Goal: Information Seeking & Learning: Learn about a topic

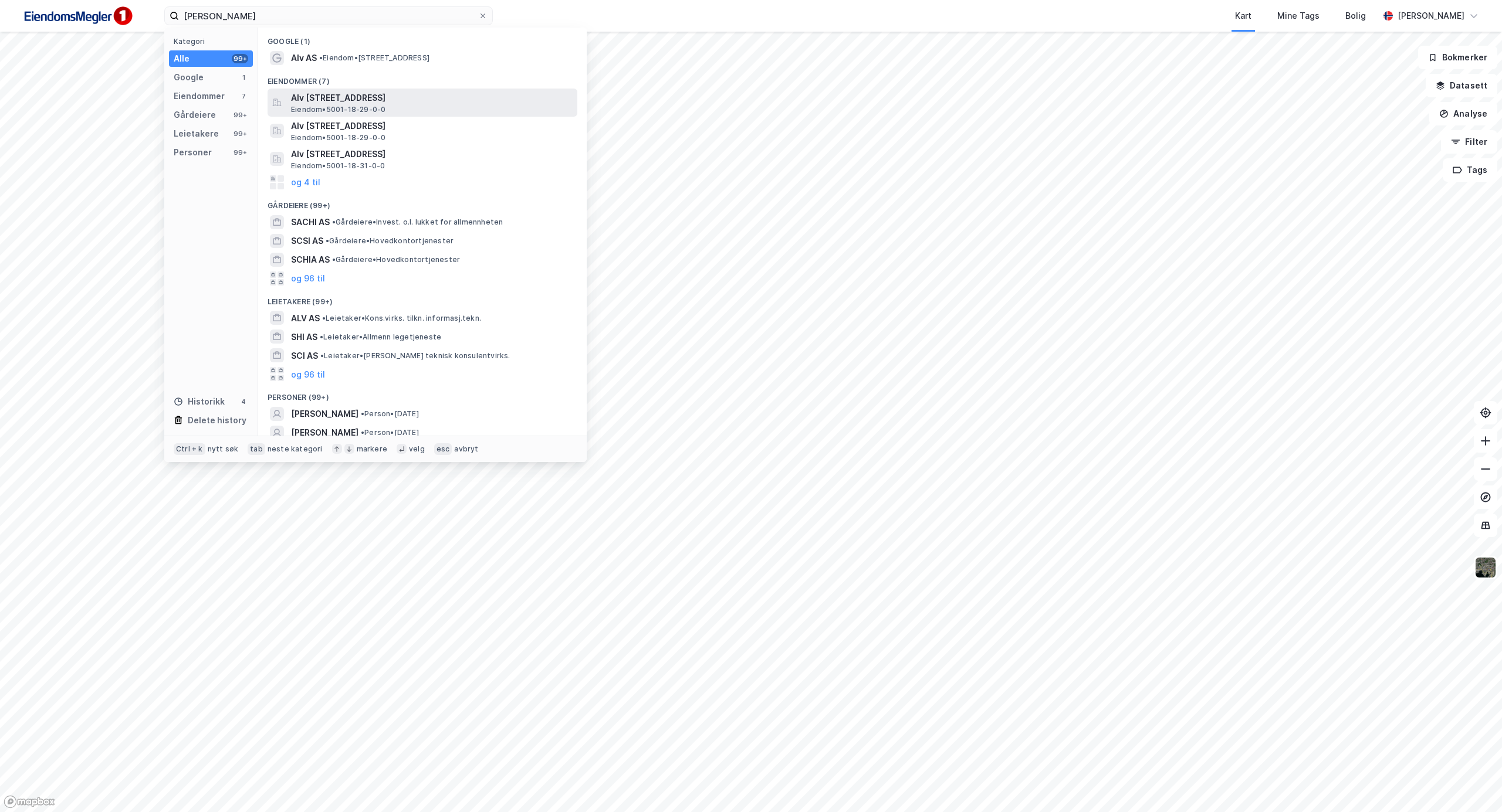
click at [334, 99] on span "Alv [STREET_ADDRESS]" at bounding box center [431, 98] width 281 height 14
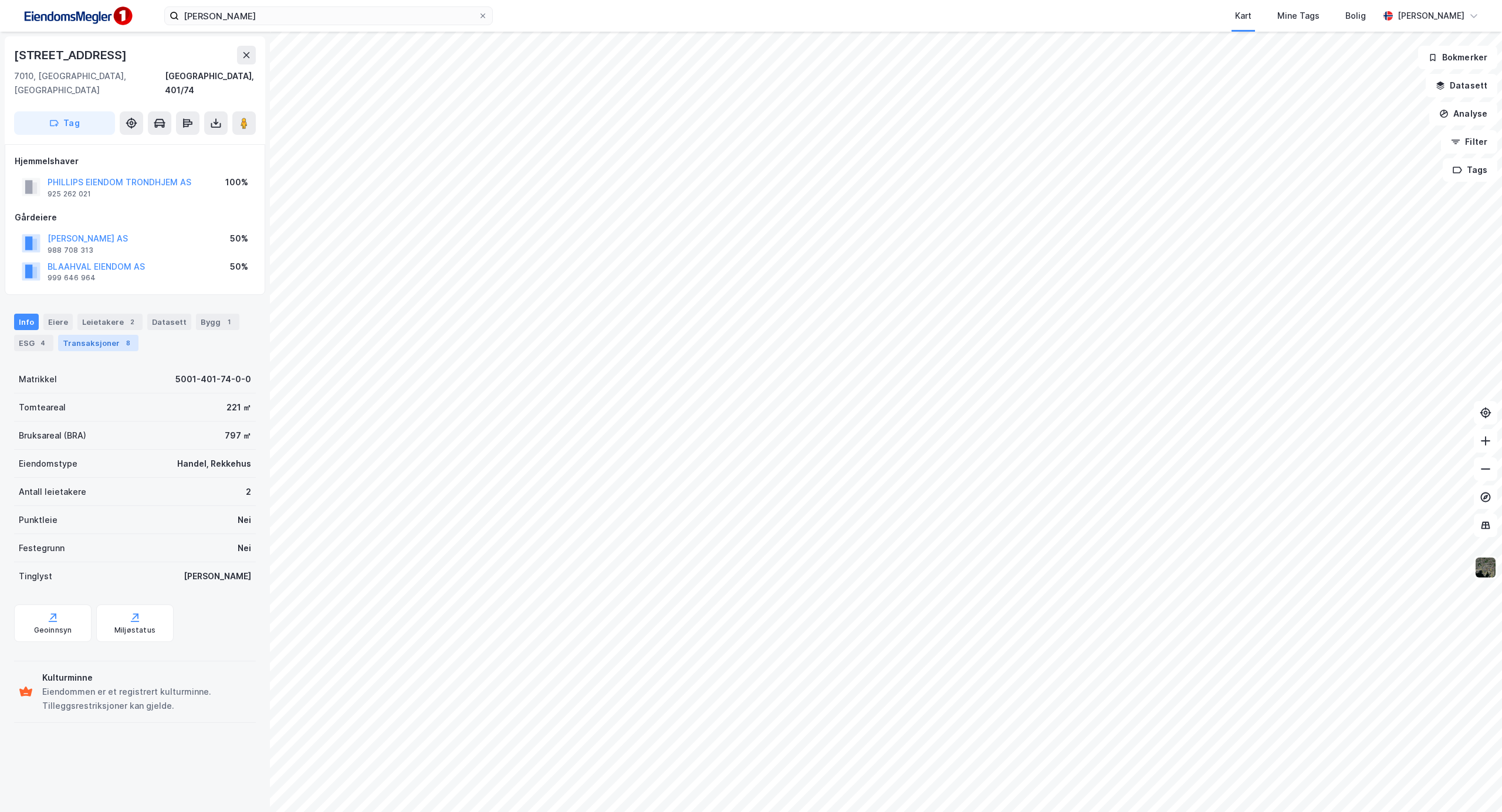
click at [86, 335] on div "Transaksjoner 8" at bounding box center [99, 343] width 80 height 17
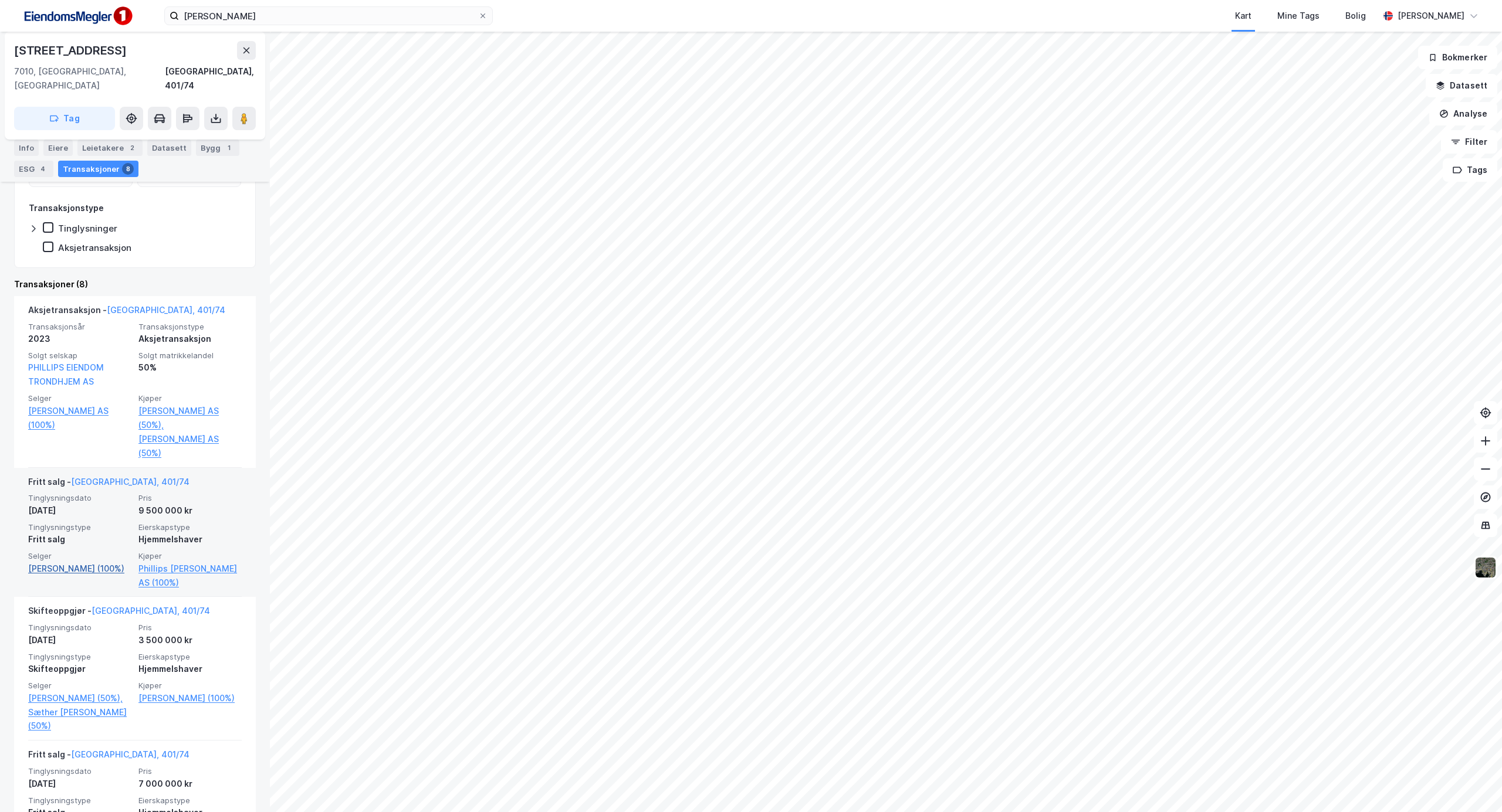
scroll to position [235, 0]
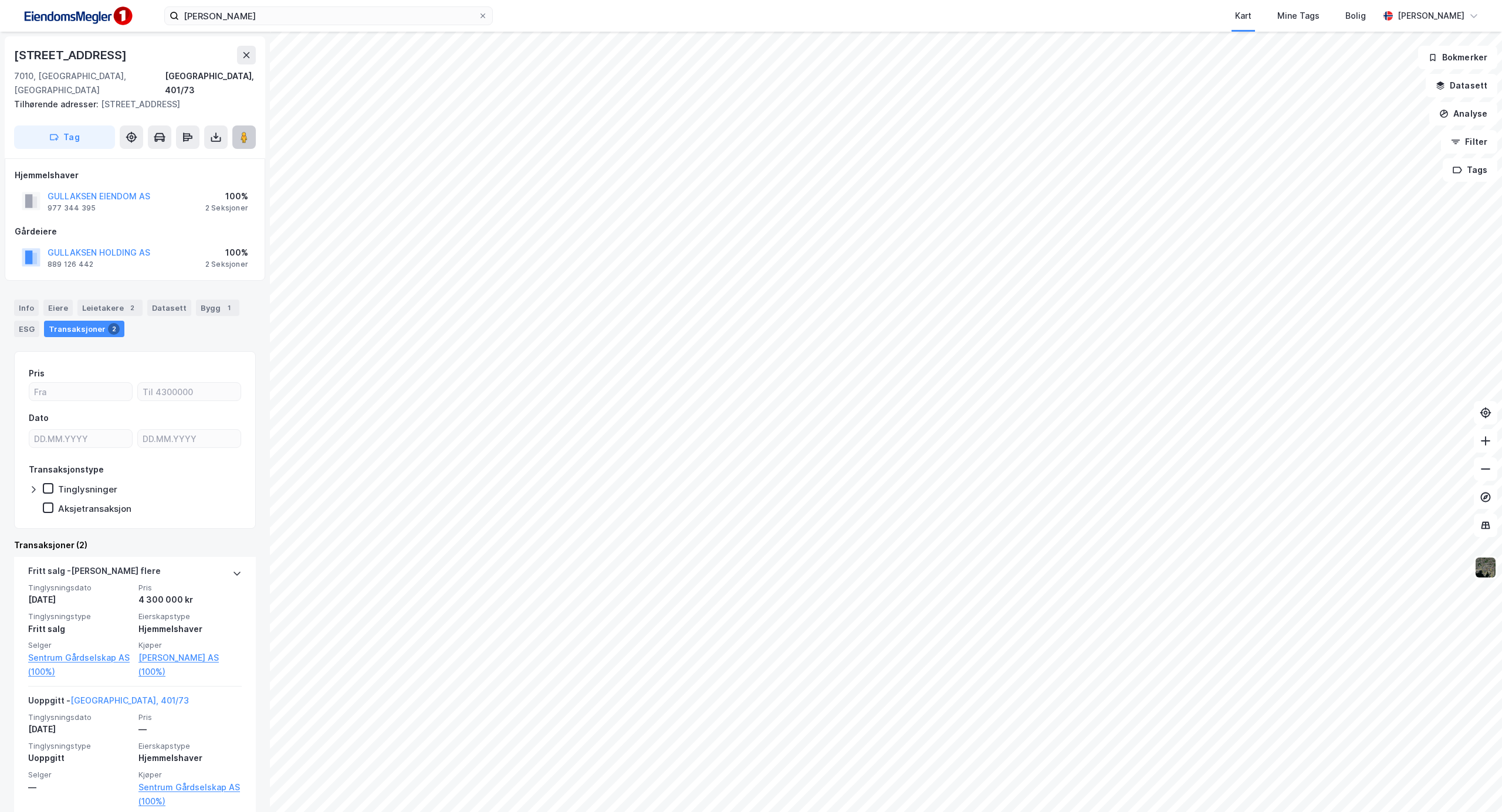
click at [242, 131] on image at bounding box center [244, 136] width 7 height 11
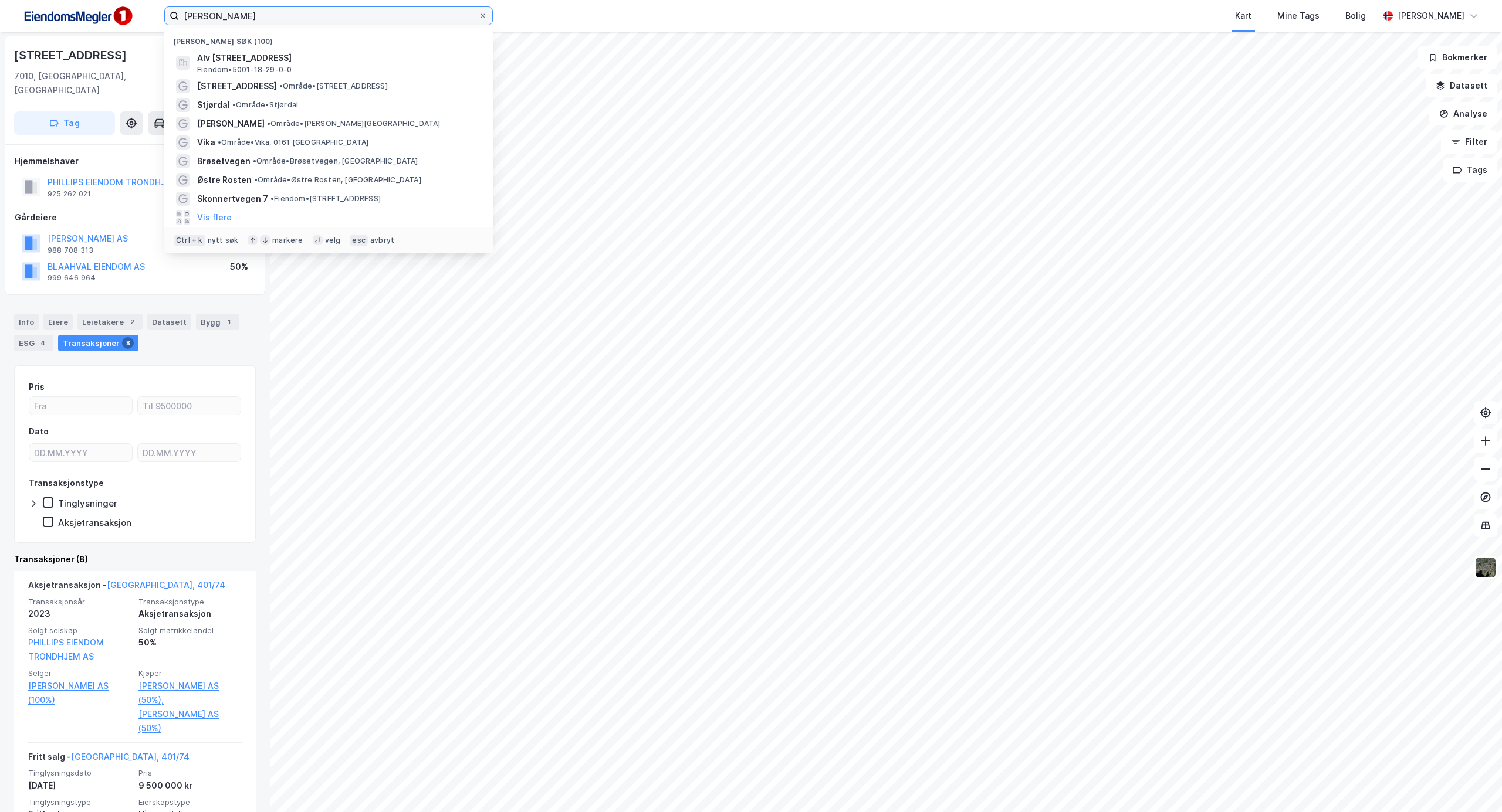
drag, startPoint x: 319, startPoint y: 19, endPoint x: 94, endPoint y: -27, distance: 229.7
click at [94, 0] on html "[PERSON_NAME] Nylige søk (100) Alv [STREET_ADDRESS], TRONDHEIM Eiendom • 5001-1…" at bounding box center [751, 406] width 1502 height 812
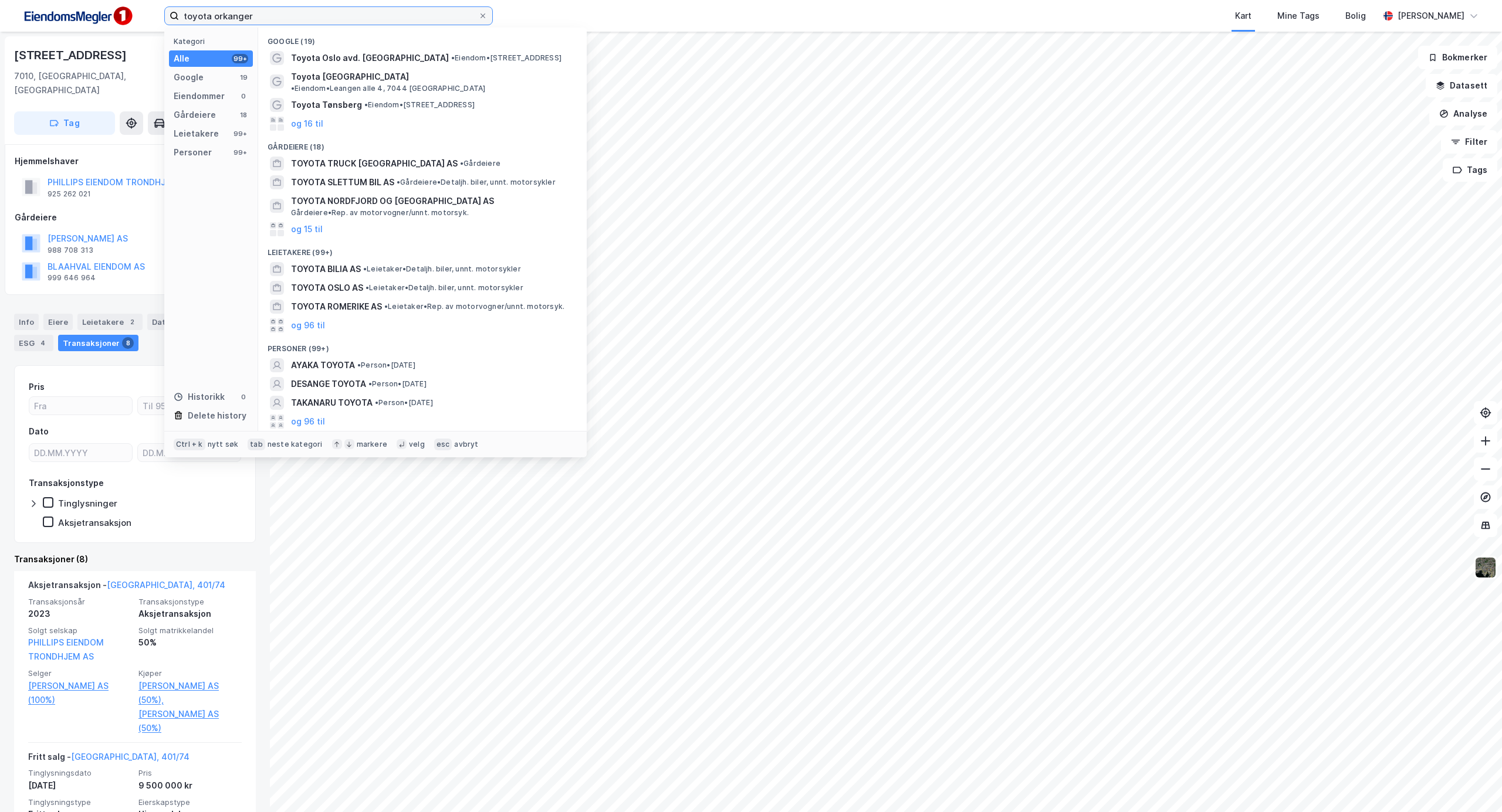
type input "toyota orkanger"
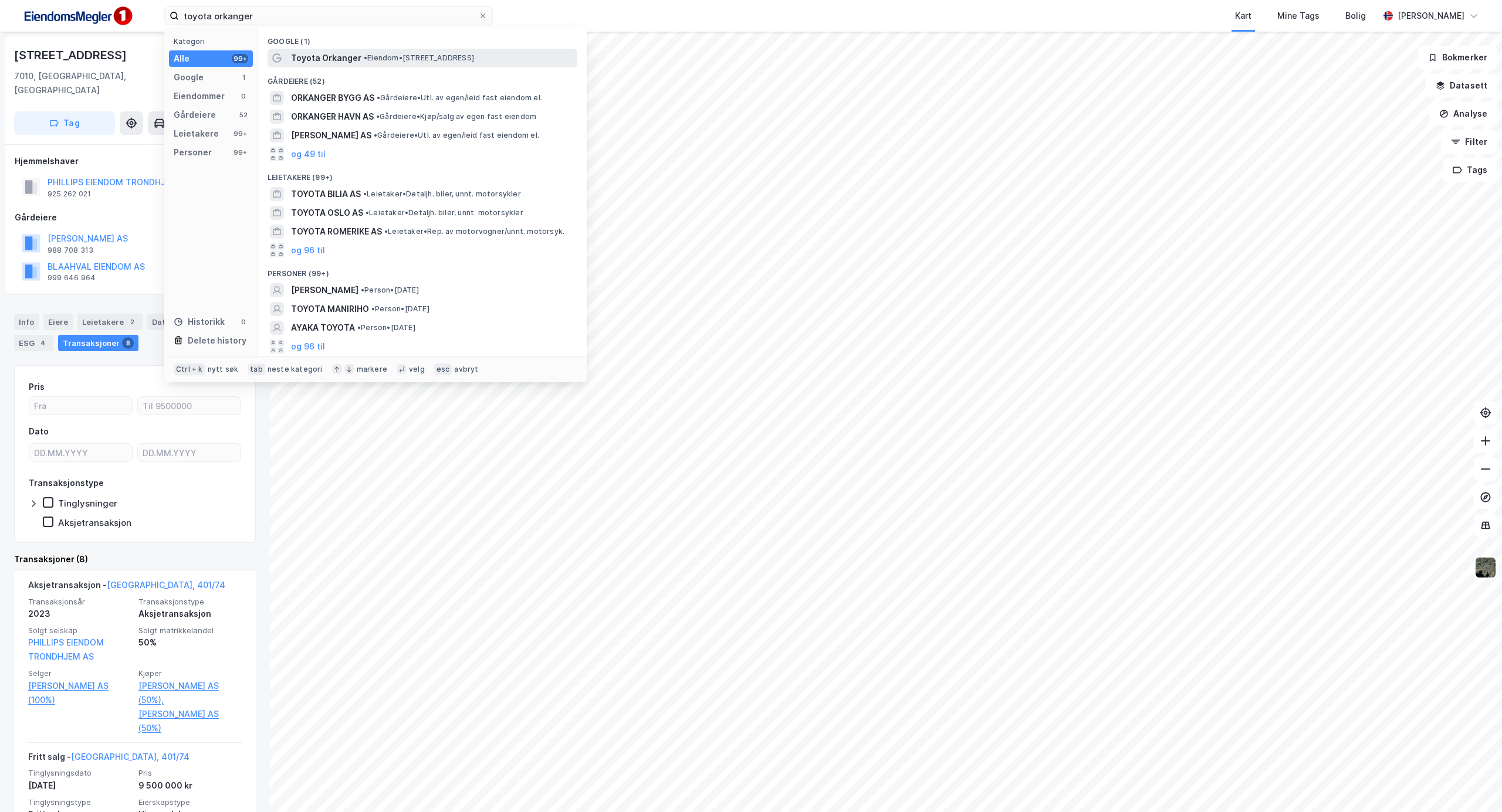
click at [330, 55] on span "Toyota Orkanger" at bounding box center [326, 58] width 71 height 14
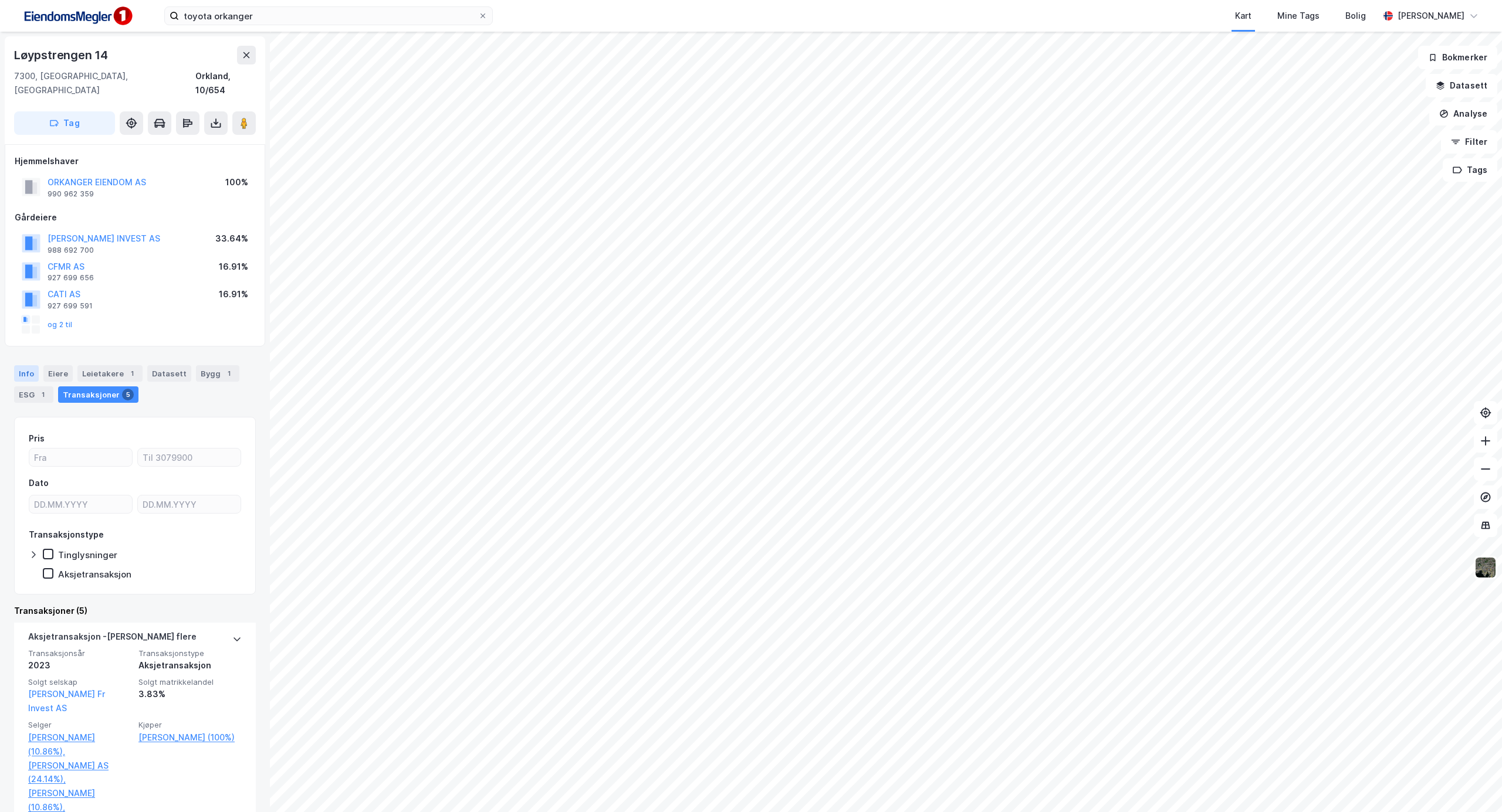
click at [24, 366] on div "Info" at bounding box center [26, 374] width 24 height 17
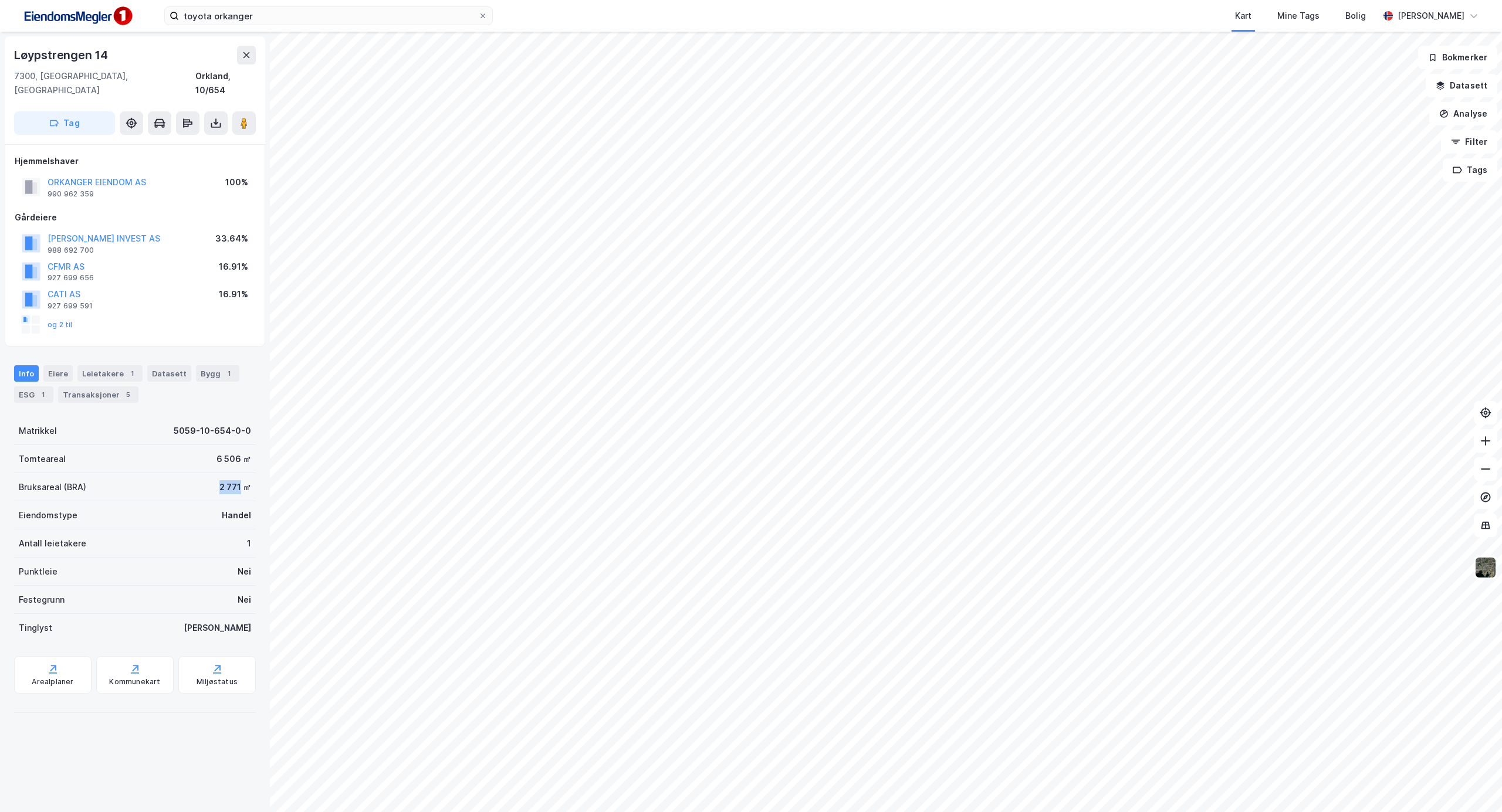
drag, startPoint x: 204, startPoint y: 472, endPoint x: 228, endPoint y: 475, distance: 24.2
click at [228, 475] on div "Bruksareal (BRA) 2 771 ㎡" at bounding box center [134, 487] width 242 height 28
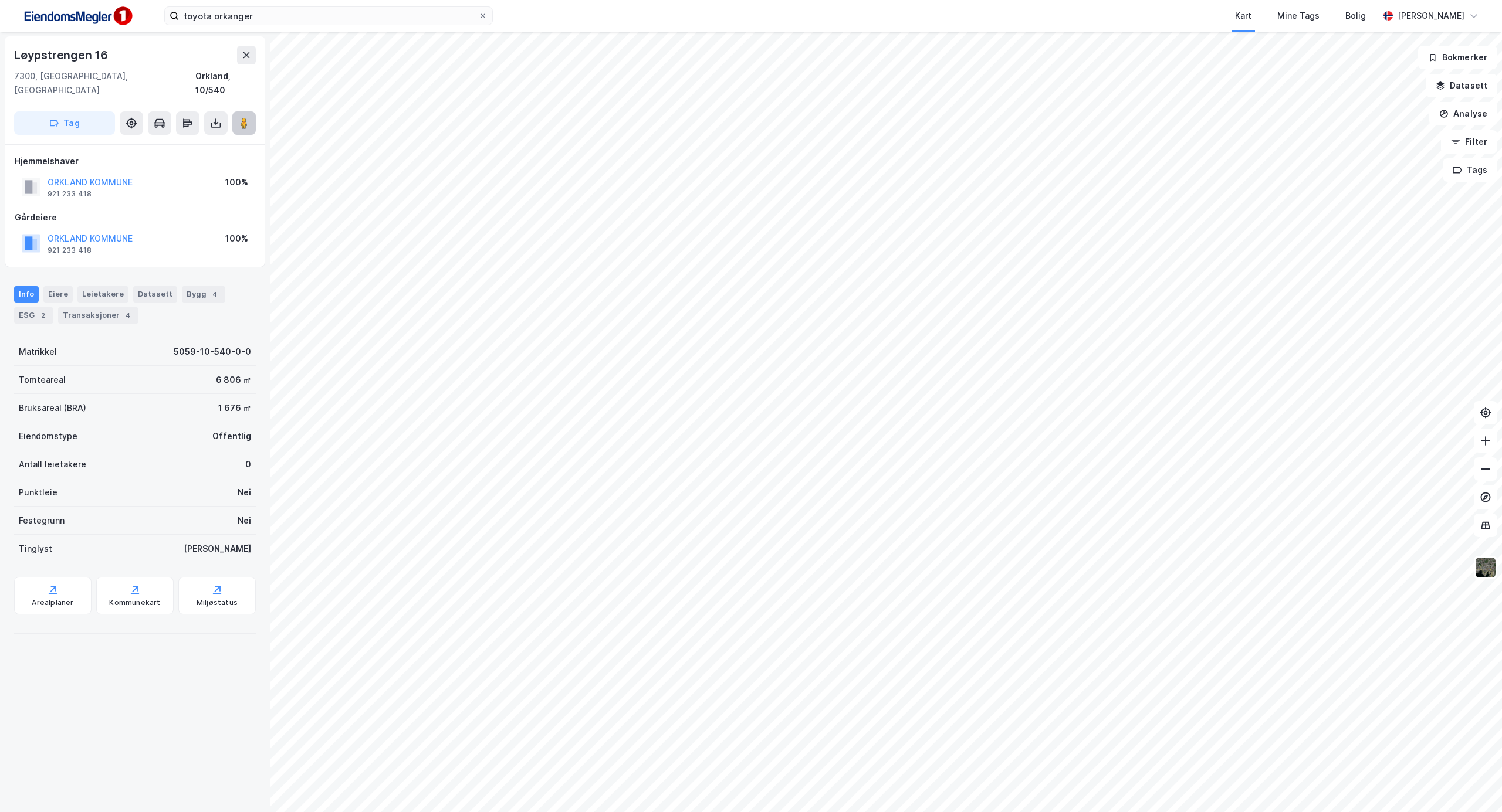
click at [249, 117] on icon at bounding box center [244, 122] width 11 height 11
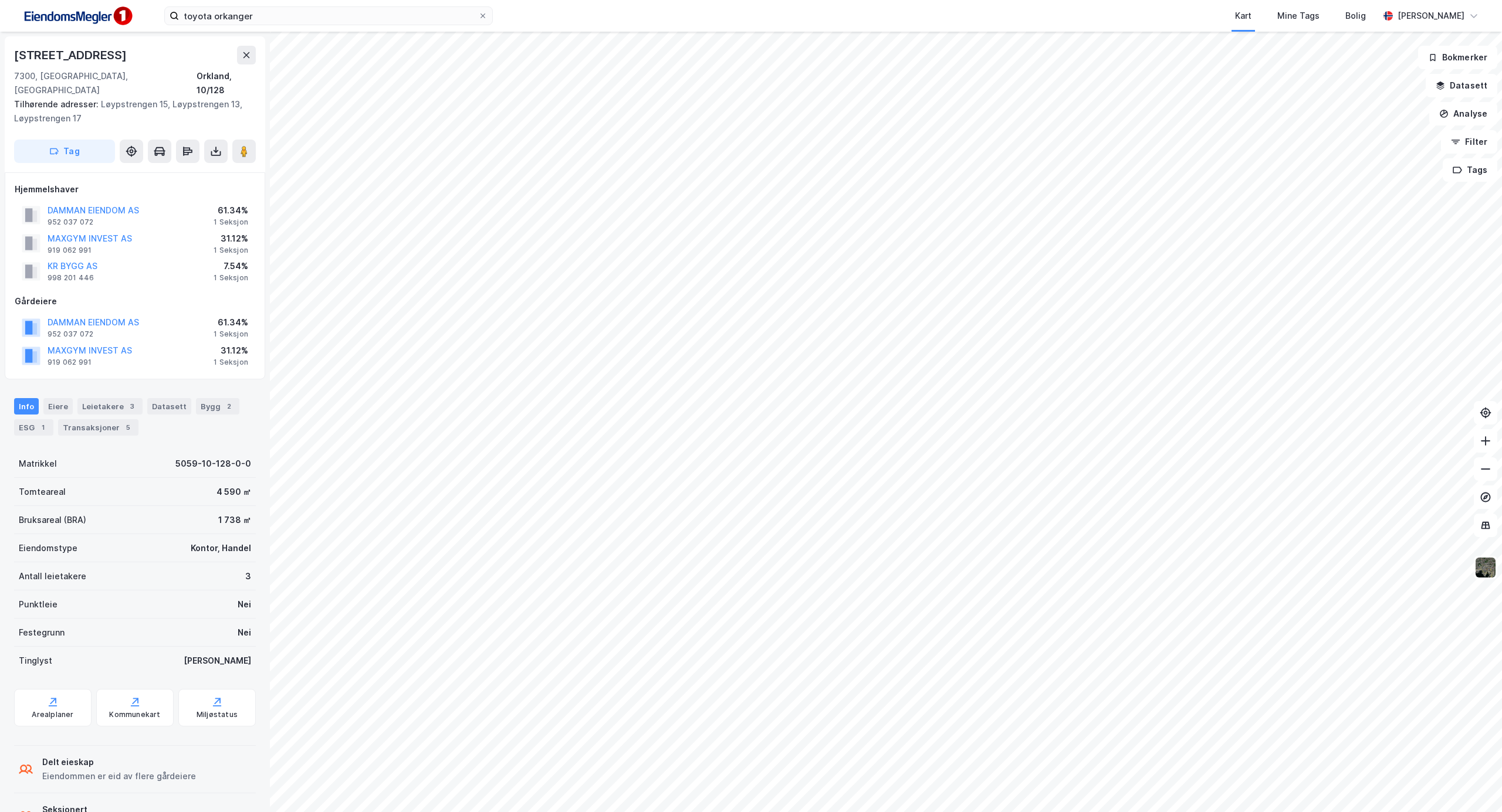
scroll to position [3, 0]
click at [244, 142] on image at bounding box center [244, 148] width 7 height 11
click at [85, 416] on div "Transaksjoner 5" at bounding box center [99, 424] width 80 height 17
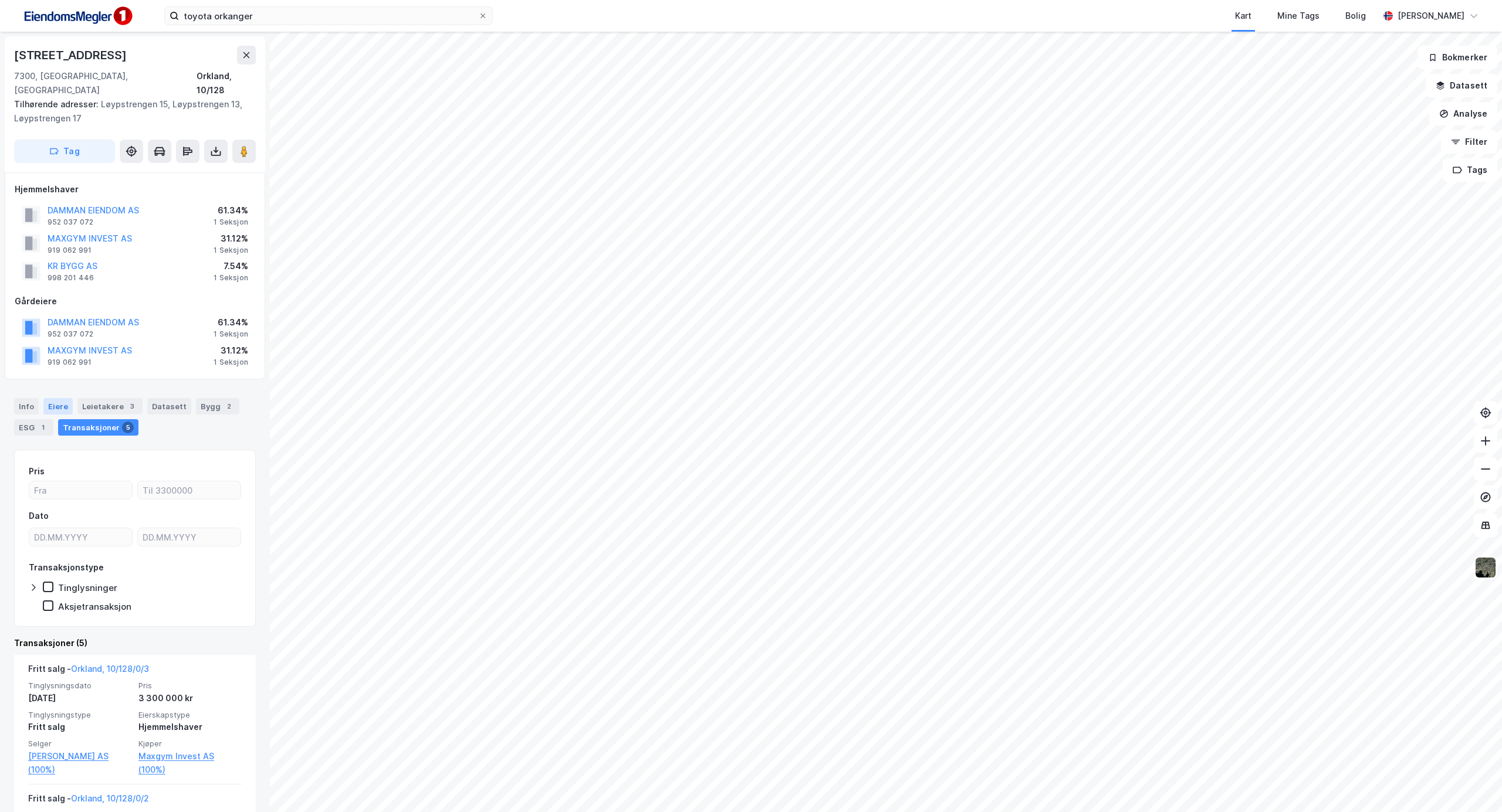
click at [59, 398] on div "Eiere" at bounding box center [59, 406] width 30 height 17
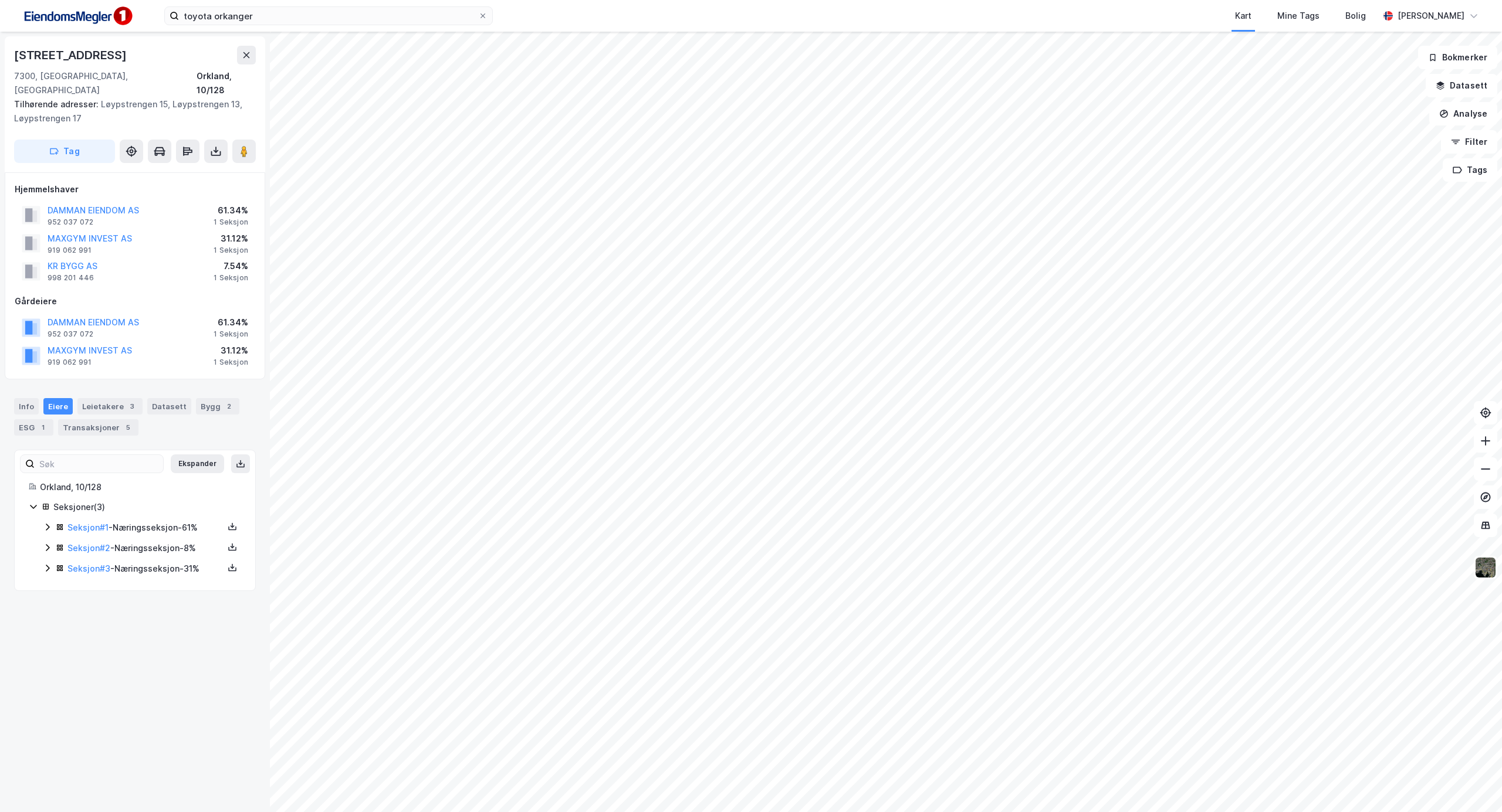
click at [48, 524] on icon at bounding box center [47, 527] width 3 height 7
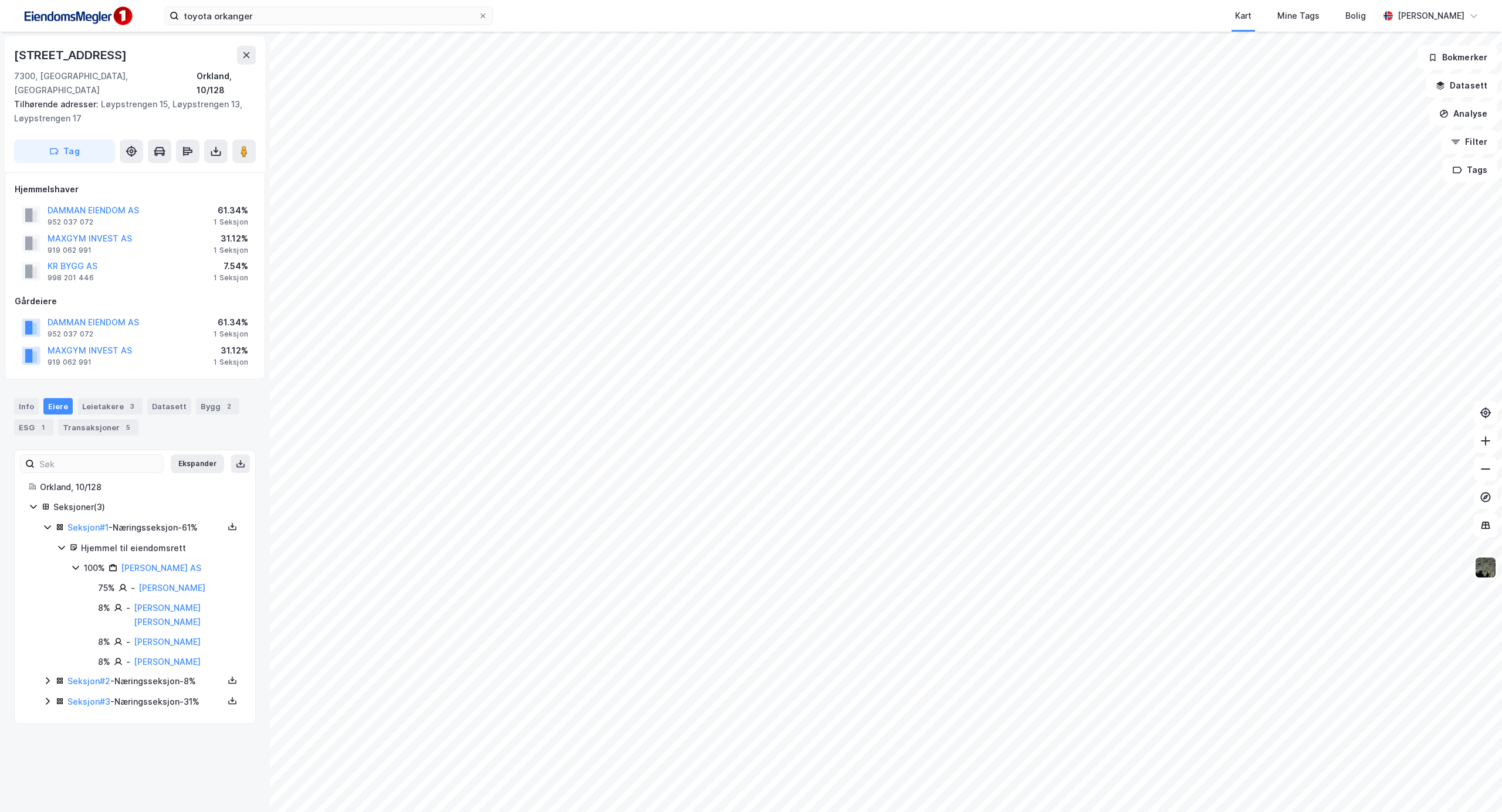
click at [45, 677] on icon at bounding box center [47, 681] width 10 height 10
click at [47, 792] on icon at bounding box center [47, 795] width 3 height 7
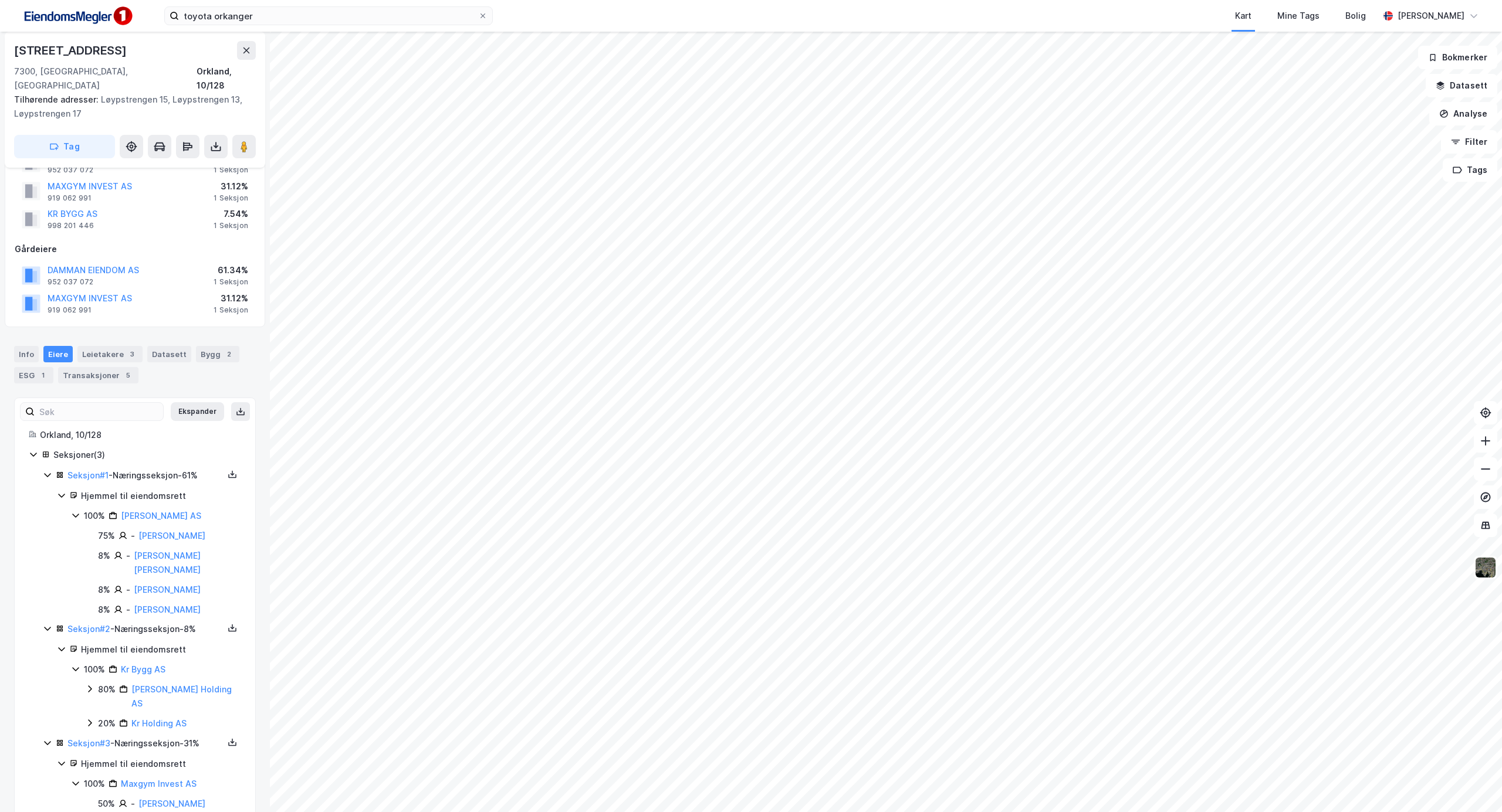
scroll to position [76, 0]
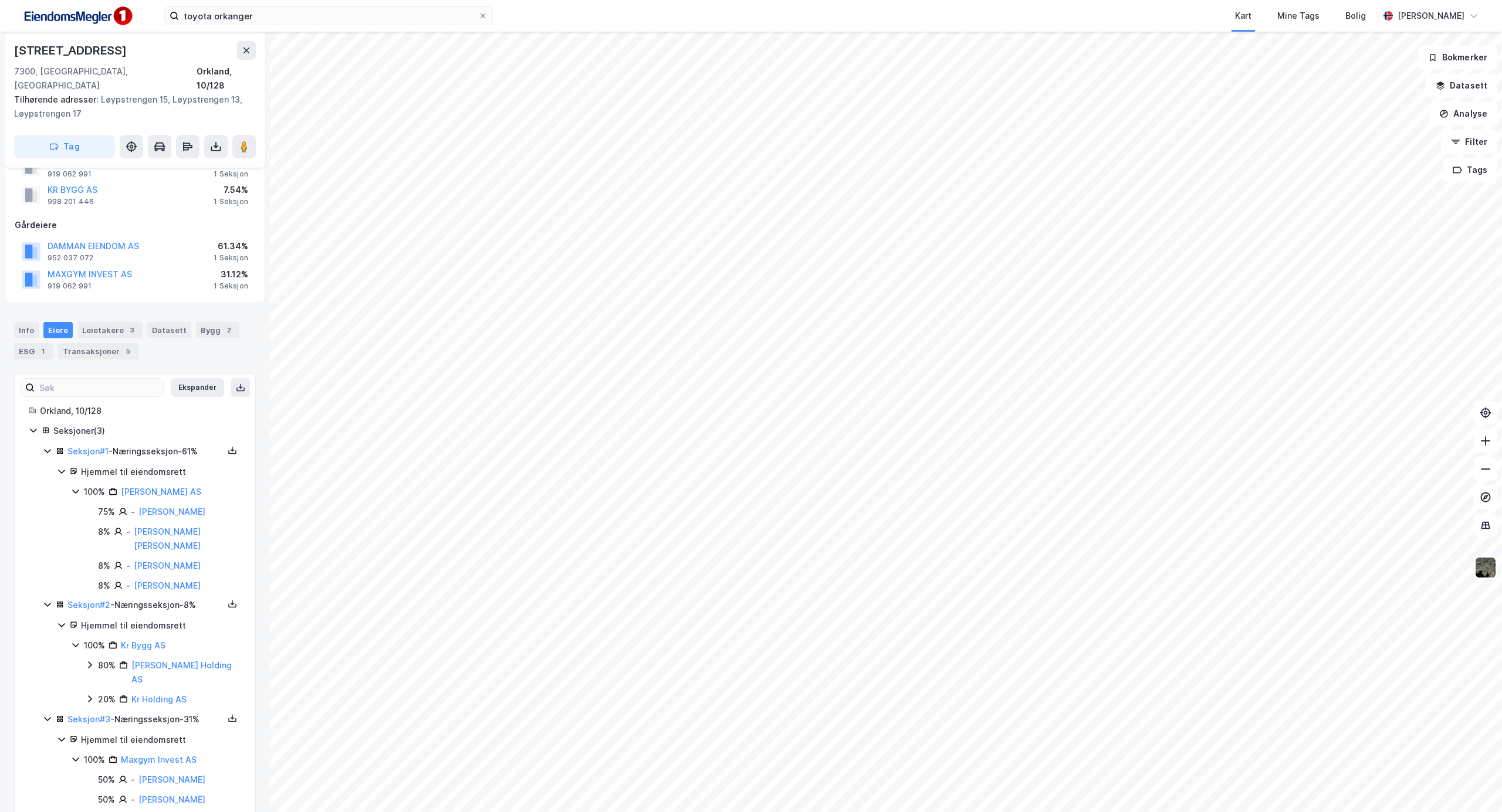
click at [31, 426] on icon at bounding box center [33, 430] width 10 height 10
